Goal: Task Accomplishment & Management: Use online tool/utility

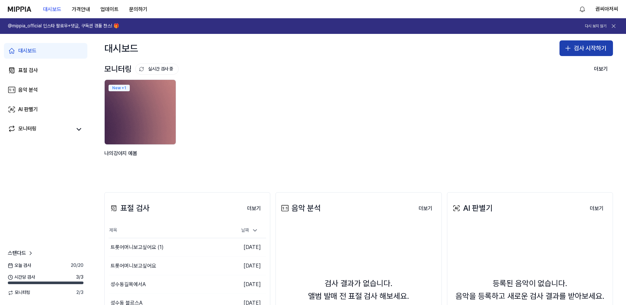
click at [596, 46] on button "검사 시작하기" at bounding box center [587, 48] width 54 height 16
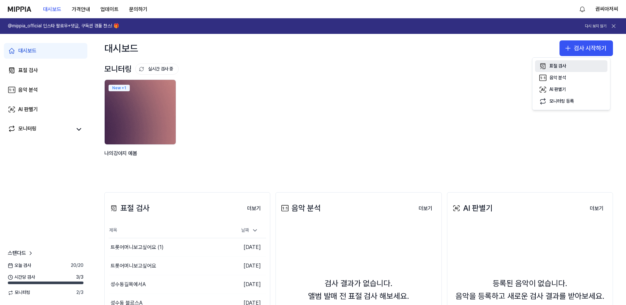
click at [554, 64] on div "표절 검사" at bounding box center [558, 66] width 17 height 7
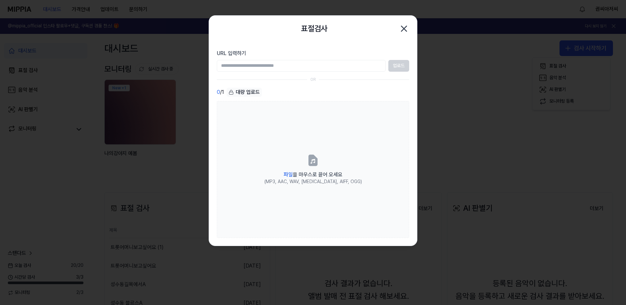
click at [232, 67] on input "URL 입력하기" at bounding box center [301, 66] width 169 height 12
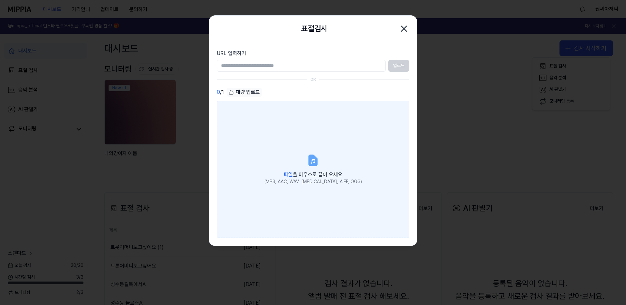
click at [314, 171] on div "파일 을 마우스로 끌어 오세요" at bounding box center [314, 174] width 98 height 9
click at [0, 0] on input "파일 을 마우스로 끌어 오세요 (MP3, AAC, WAV, [MEDICAL_DATA], AIFF, OGG)" at bounding box center [0, 0] width 0 height 0
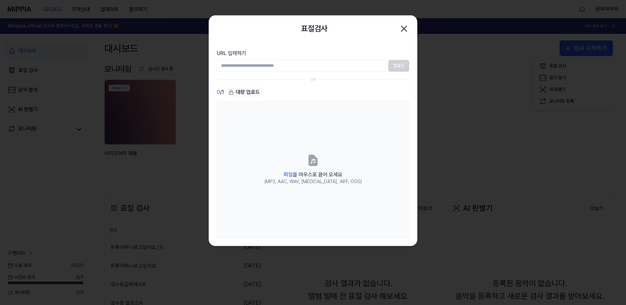
click at [402, 27] on icon "button" at bounding box center [404, 28] width 10 height 10
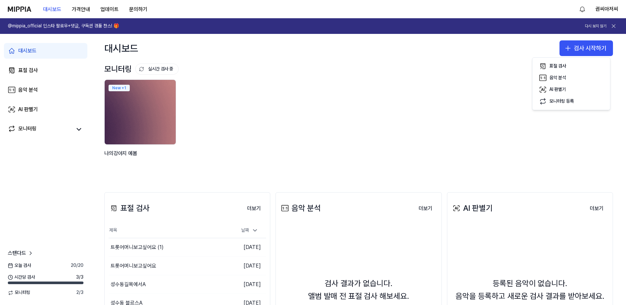
click at [239, 135] on div "New + 1 나의강아지 예봄" at bounding box center [353, 126] width 509 height 93
click at [32, 69] on div "표절 검사" at bounding box center [28, 71] width 20 height 8
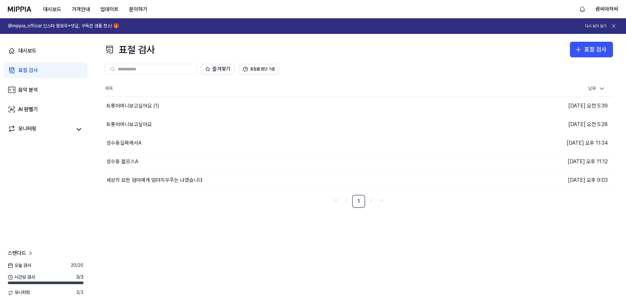
click at [28, 68] on div "표절 검사" at bounding box center [28, 71] width 20 height 8
click at [581, 48] on icon "button" at bounding box center [579, 50] width 8 height 8
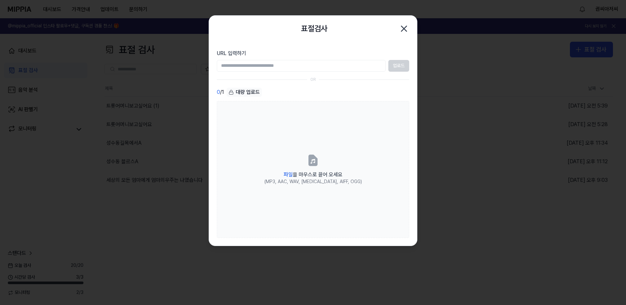
drag, startPoint x: 242, startPoint y: 65, endPoint x: 367, endPoint y: 65, distance: 125.3
click at [270, 65] on input "URL 입력하기" at bounding box center [301, 66] width 169 height 12
click at [270, 39] on div "표절검사 닫기" at bounding box center [313, 29] width 208 height 26
drag, startPoint x: 237, startPoint y: 41, endPoint x: 232, endPoint y: 42, distance: 5.0
click at [237, 41] on div "표절검사 닫기" at bounding box center [313, 29] width 208 height 26
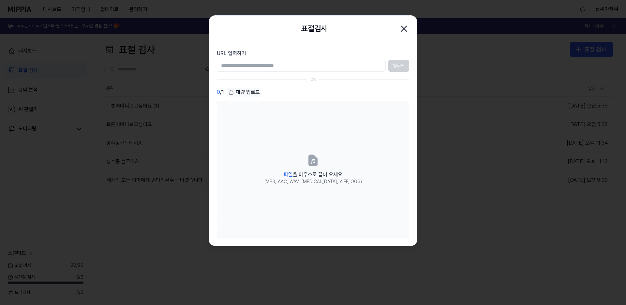
click at [231, 42] on section "URL 입력하기 업로드 OR 0 / 1 대량 업로드 파일 을 마우스로 끌어 오세요 (MP3, AAC, WAV, [MEDICAL_DATA], A…" at bounding box center [313, 144] width 208 height 204
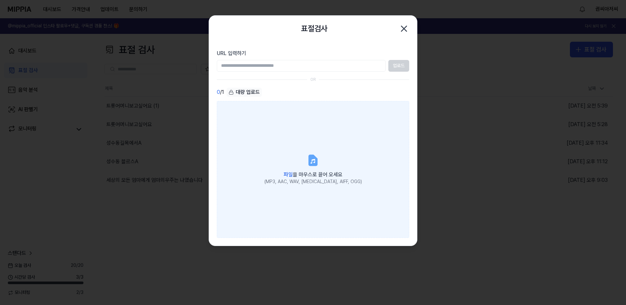
click at [223, 118] on label "파일 을 마우스로 끌어 오세요 (MP3, AAC, WAV, [MEDICAL_DATA], AIFF, OGG)" at bounding box center [313, 169] width 193 height 137
click at [0, 0] on input "파일 을 마우스로 끌어 오세요 (MP3, AAC, WAV, [MEDICAL_DATA], AIFF, OGG)" at bounding box center [0, 0] width 0 height 0
click at [316, 157] on icon at bounding box center [313, 160] width 8 height 10
click at [0, 0] on input "파일 을 마우스로 끌어 오세요 (MP3, AAC, WAV, [MEDICAL_DATA], AIFF, OGG)" at bounding box center [0, 0] width 0 height 0
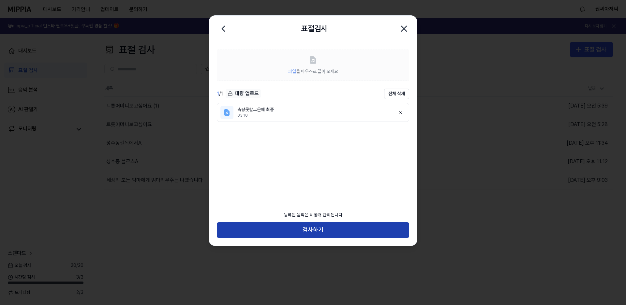
click at [314, 232] on button "검사하기" at bounding box center [313, 231] width 193 height 16
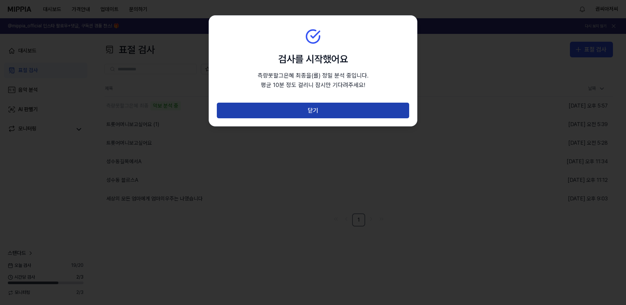
click at [314, 110] on button "닫기" at bounding box center [313, 111] width 193 height 16
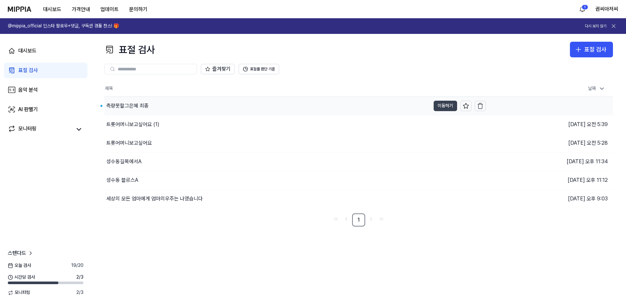
click at [445, 102] on button "이동하기" at bounding box center [445, 106] width 23 height 10
